Goal: Book appointment/travel/reservation

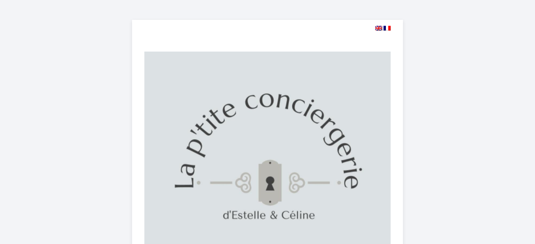
select select
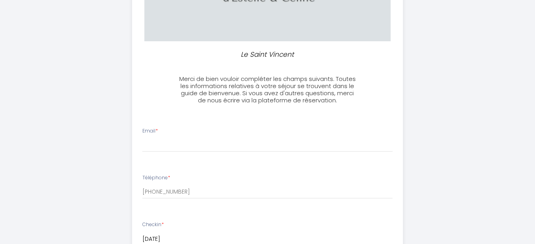
scroll to position [243, 0]
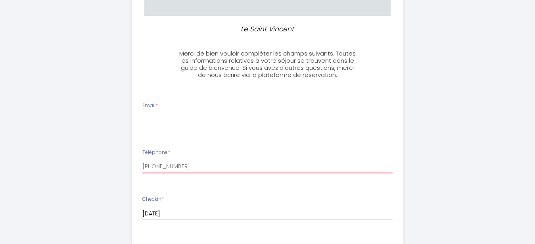
click at [147, 172] on input "[PHONE_NUMBER]" at bounding box center [267, 166] width 250 height 14
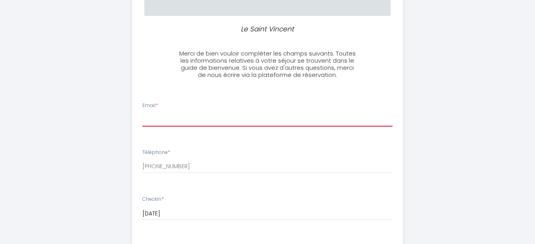
click at [150, 125] on input "Email *" at bounding box center [267, 119] width 250 height 14
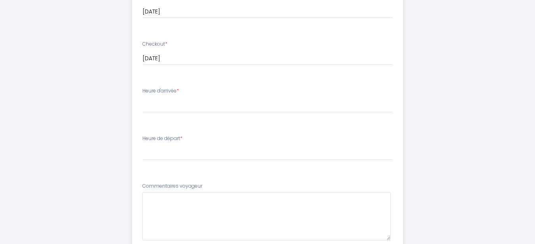
scroll to position [445, 0]
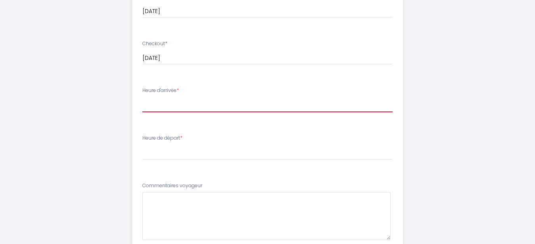
click at [142, 97] on select "17:00 17:30 18:00 18:30 19:00 19:30 20:00 20:30 21:00 21:30 22:00 22:30 23:00 2…" at bounding box center [267, 104] width 250 height 15
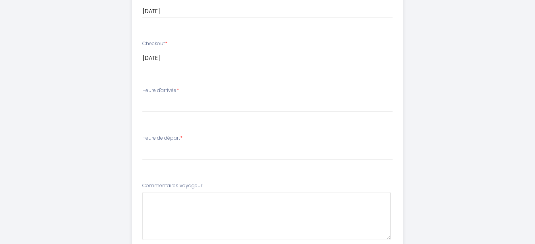
click at [171, 64] on input "[DATE]" at bounding box center [267, 58] width 250 height 10
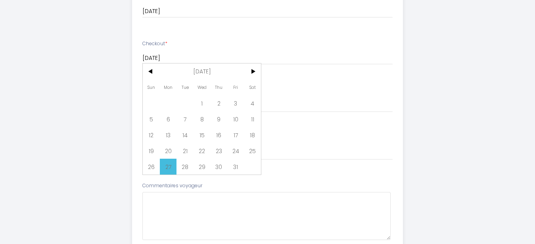
click at [204, 44] on li "Checkout * [DATE] < [DATE] > Sun Mon Tue Wed Thu Fri Sat 1 2 3 4 5 6 7 8 9 10 1…" at bounding box center [268, 56] width 270 height 42
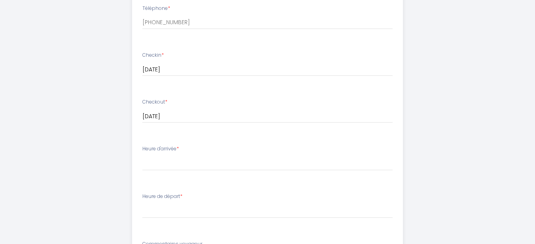
scroll to position [283, 0]
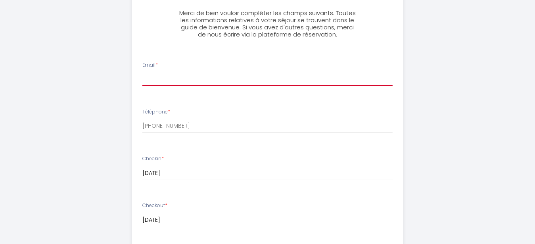
click at [147, 82] on input "Email *" at bounding box center [267, 79] width 250 height 14
type input "[PERSON_NAME][EMAIL_ADDRESS][DOMAIN_NAME]"
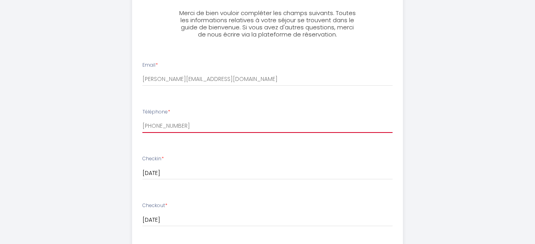
click at [146, 133] on input "[PHONE_NUMBER]" at bounding box center [267, 126] width 250 height 14
click at [153, 132] on input "[PHONE_NUMBER]" at bounding box center [267, 126] width 250 height 14
click at [143, 133] on input "[PHONE_NUMBER]" at bounding box center [267, 126] width 250 height 14
click at [195, 132] on input "060+33781922104" at bounding box center [267, 126] width 250 height 14
type input "0"
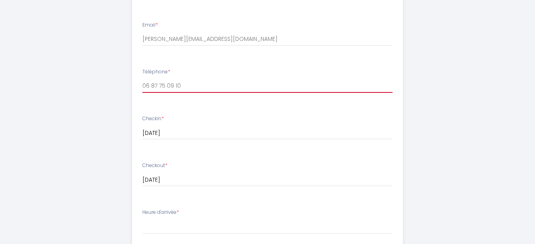
scroll to position [324, 0]
type input "06 87 75 09 10"
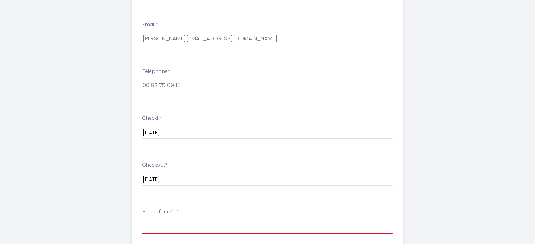
click at [142, 219] on select "17:00 17:30 18:00 18:30 19:00 19:30 20:00 20:30 21:00 21:30 22:00 22:30 23:00 2…" at bounding box center [267, 226] width 250 height 15
select select "19:00"
click option "19:00" at bounding box center [0, 0] width 0 height 0
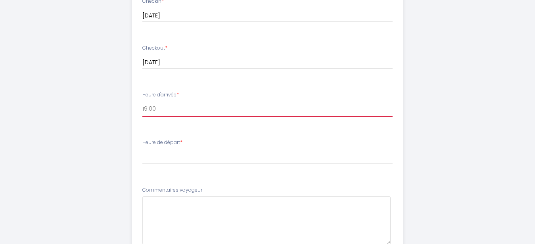
scroll to position [445, 0]
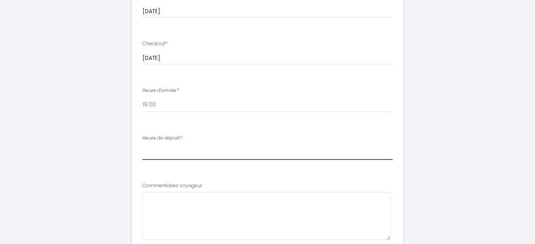
click at [142, 145] on select "00:00 00:30 01:00 01:30 02:00 02:30 03:00 03:30 04:00 04:30 05:00 05:30 06:00 0…" at bounding box center [267, 152] width 250 height 15
select select "11:00"
click option "11:00" at bounding box center [0, 0] width 0 height 0
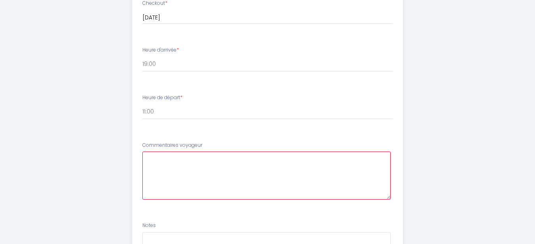
click at [150, 167] on voyageur6 at bounding box center [266, 176] width 248 height 48
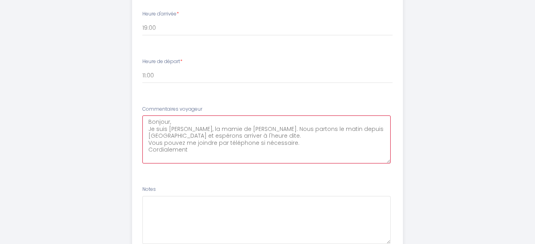
scroll to position [526, 0]
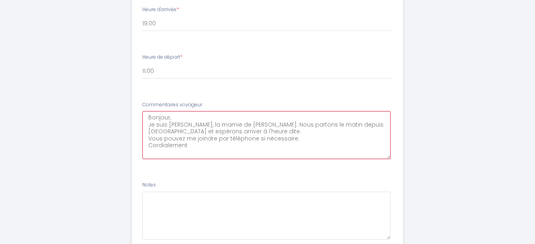
click at [237, 139] on voyageur6 "Bonjour, Je suis [PERSON_NAME], la mamie de [PERSON_NAME]. Nous partons le mati…" at bounding box center [266, 135] width 248 height 48
click at [305, 145] on voyageur6 "Bonjour, Je suis [PERSON_NAME], la mamie de [PERSON_NAME]. Nous partons le mati…" at bounding box center [266, 135] width 248 height 48
click at [254, 153] on voyageur6 "Bonjour, Je suis [PERSON_NAME], la mamie de [PERSON_NAME]. Nous partons le mati…" at bounding box center [266, 135] width 248 height 48
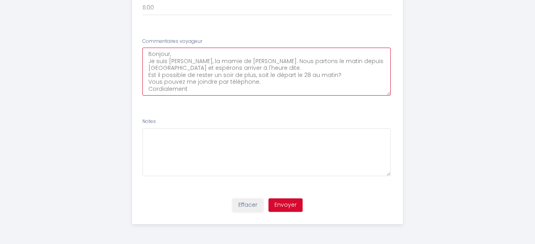
scroll to position [597, 0]
type voyageur6 "Bonjour, Je suis [PERSON_NAME], la mamie de [PERSON_NAME]. Nous partons le mati…"
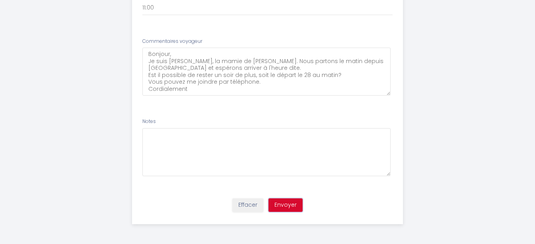
click at [288, 204] on button "Envoyer" at bounding box center [286, 204] width 34 height 13
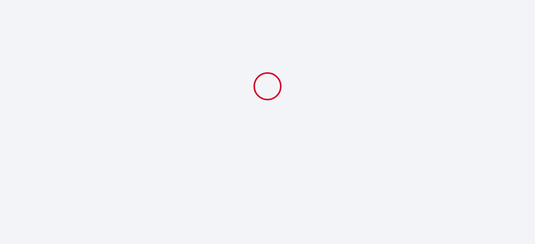
scroll to position [0, 0]
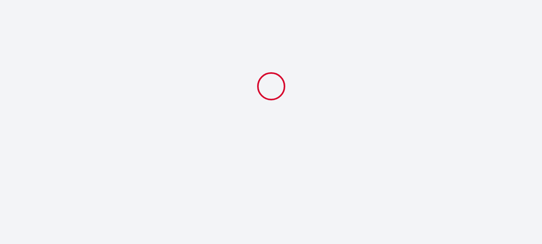
select select "19:00"
select select "11:00"
